Goal: Task Accomplishment & Management: Use online tool/utility

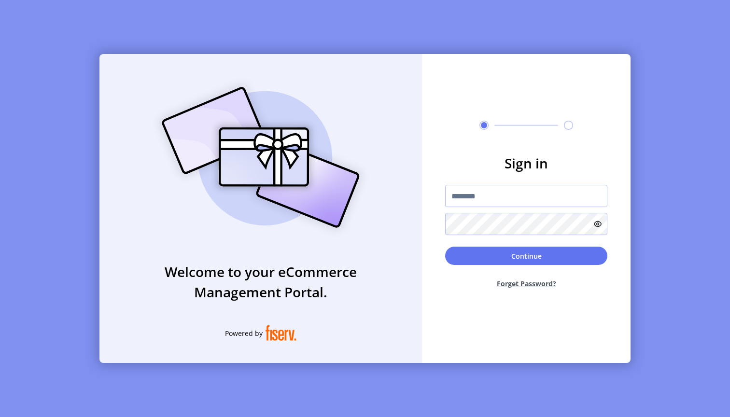
click at [491, 199] on input "text" at bounding box center [526, 196] width 162 height 22
type input "**********"
click at [526, 256] on button "Continue" at bounding box center [526, 256] width 162 height 18
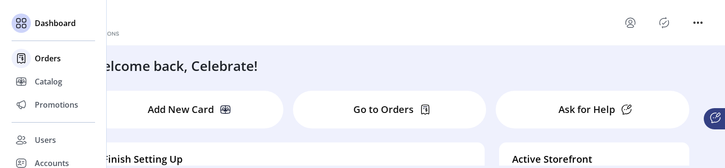
click at [45, 61] on span "Orders" at bounding box center [48, 59] width 26 height 12
click at [40, 60] on span "Orders" at bounding box center [48, 59] width 26 height 12
click at [57, 60] on span "Orders" at bounding box center [48, 59] width 26 height 12
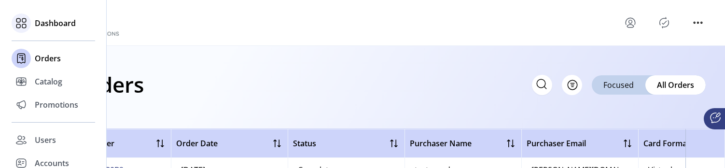
click at [31, 28] on div "Dashboard" at bounding box center [54, 23] width 84 height 23
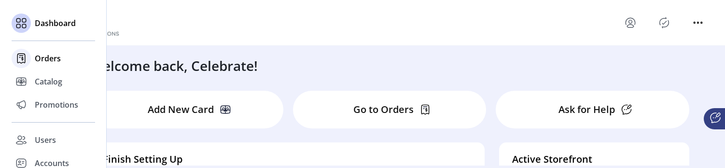
click at [33, 59] on div "Orders" at bounding box center [54, 58] width 84 height 23
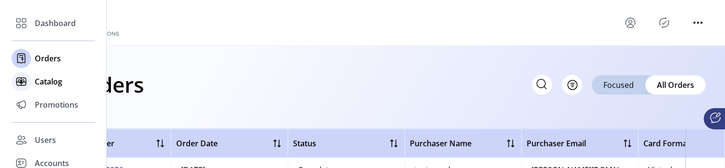
click at [23, 76] on icon at bounding box center [21, 81] width 15 height 15
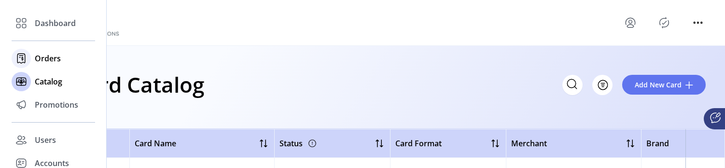
click at [38, 61] on span "Orders" at bounding box center [48, 59] width 26 height 12
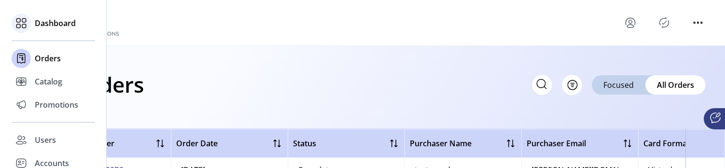
click at [24, 28] on icon at bounding box center [21, 22] width 15 height 15
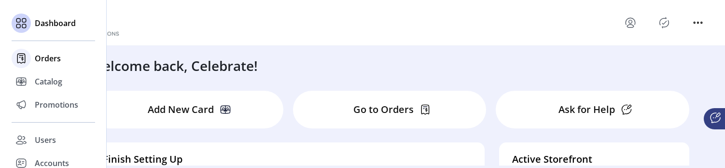
click at [33, 59] on div "Orders" at bounding box center [54, 58] width 84 height 23
